Goal: Check status: Check status

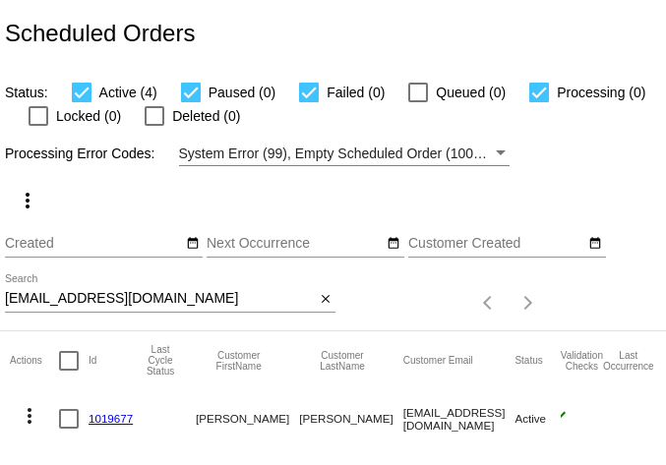
click at [116, 295] on input "trishmyran@gmail.com" at bounding box center [160, 299] width 310 height 16
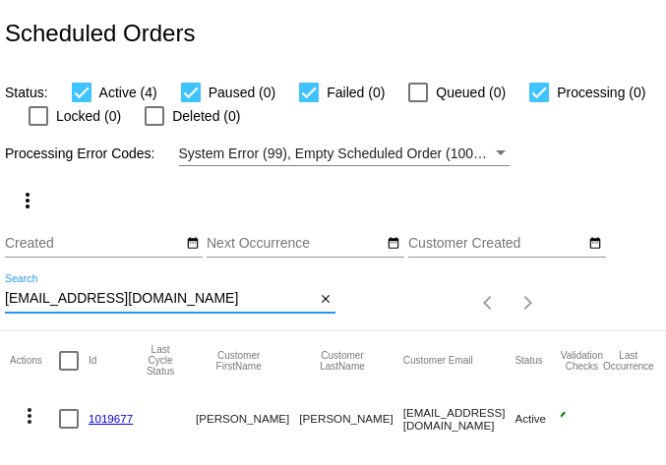
click at [116, 295] on input "trishmyran@gmail.com" at bounding box center [160, 299] width 310 height 16
paste input "kb1volvoguy@msn"
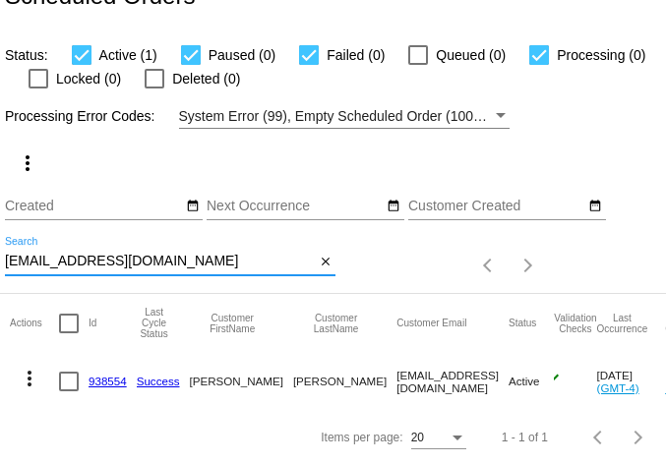
scroll to position [53, 0]
type input "kb1volvoguy@msn.com"
click at [33, 367] on mat-icon "more_vert" at bounding box center [30, 379] width 24 height 24
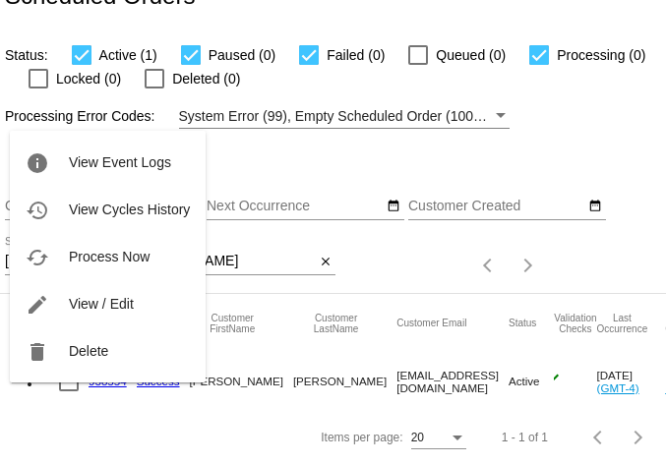
click at [49, 440] on div at bounding box center [333, 232] width 666 height 465
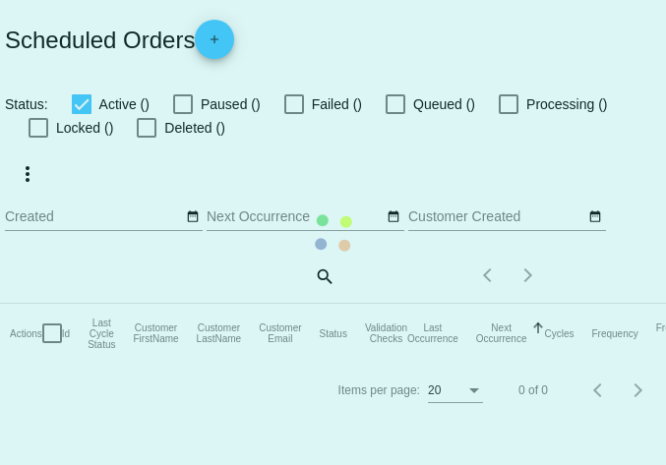
checkbox input "true"
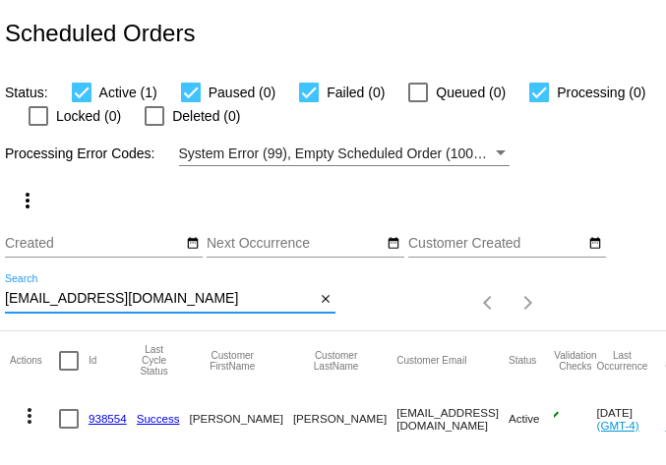
click at [80, 295] on input "kb1volvoguy@msn.com" at bounding box center [160, 299] width 310 height 16
paste input "trishmyran@gmail"
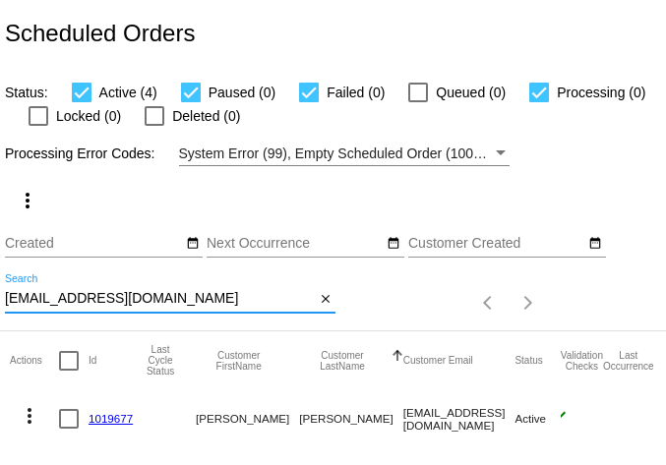
scroll to position [224, 0]
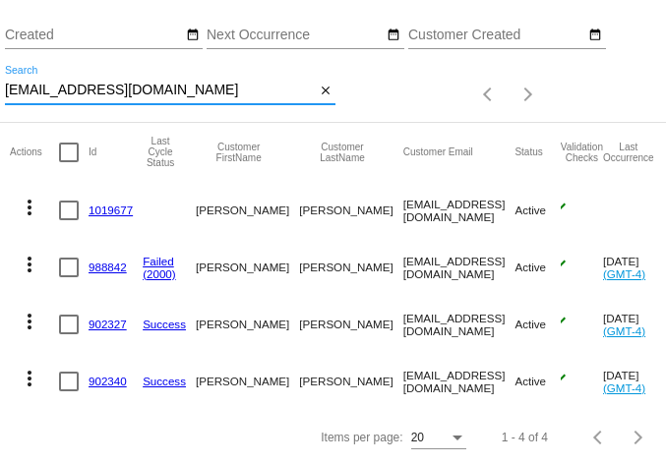
type input "trishmyran@gmail.com"
click at [27, 255] on mat-icon "more_vert" at bounding box center [30, 265] width 24 height 24
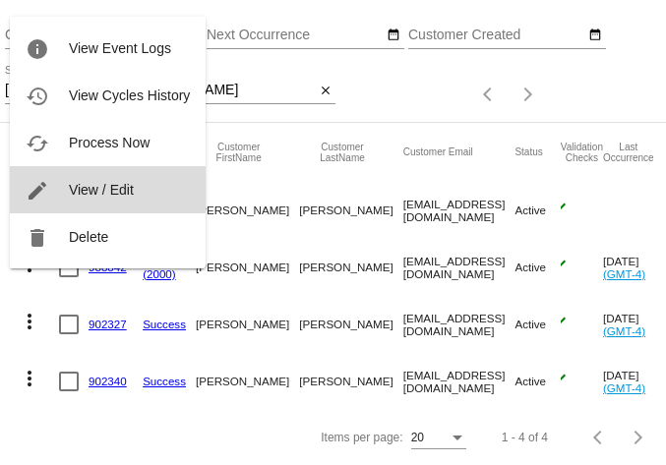
click at [86, 191] on span "View / Edit" at bounding box center [101, 190] width 65 height 16
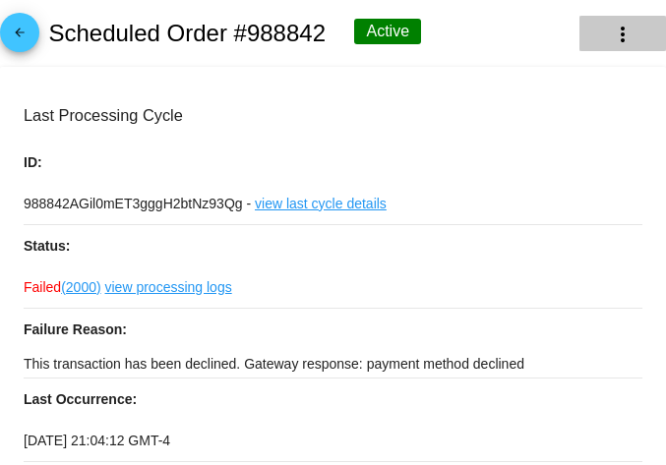
click at [611, 33] on mat-icon "more_vert" at bounding box center [623, 35] width 24 height 24
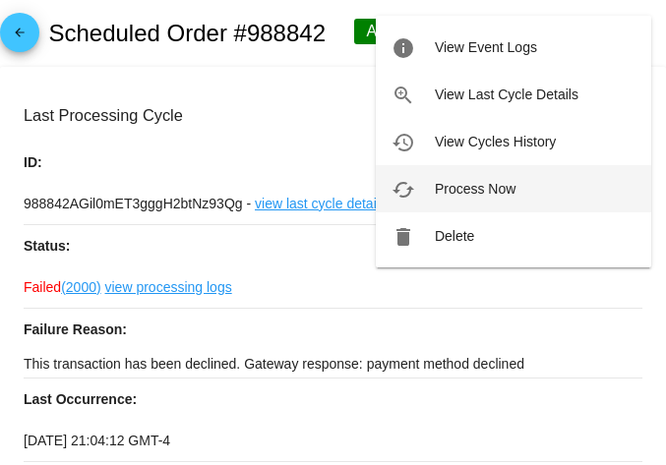
click at [424, 182] on button "cached Process Now" at bounding box center [514, 188] width 276 height 47
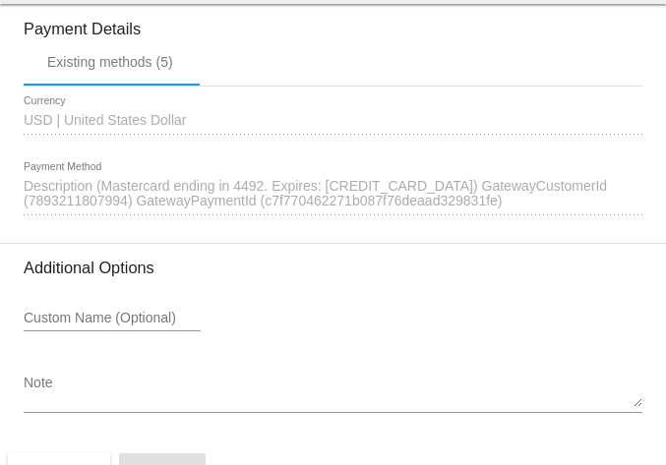
scroll to position [2178, 0]
